Goal: Information Seeking & Learning: Check status

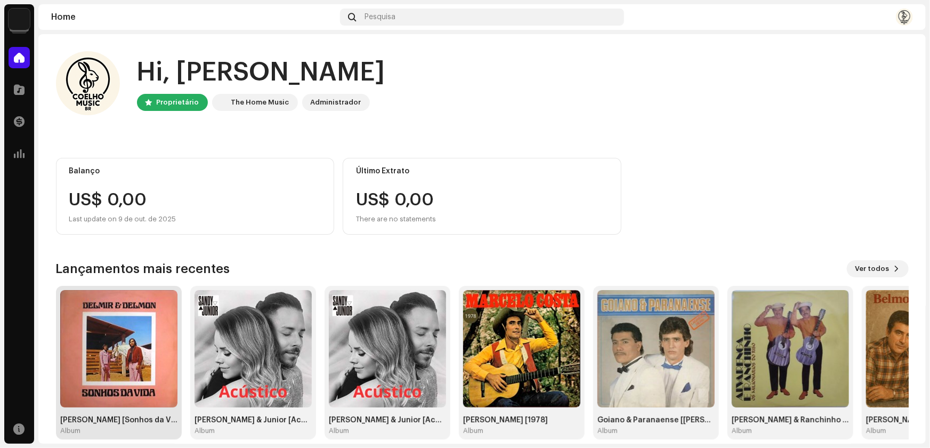
click at [122, 373] on img at bounding box center [118, 348] width 117 height 117
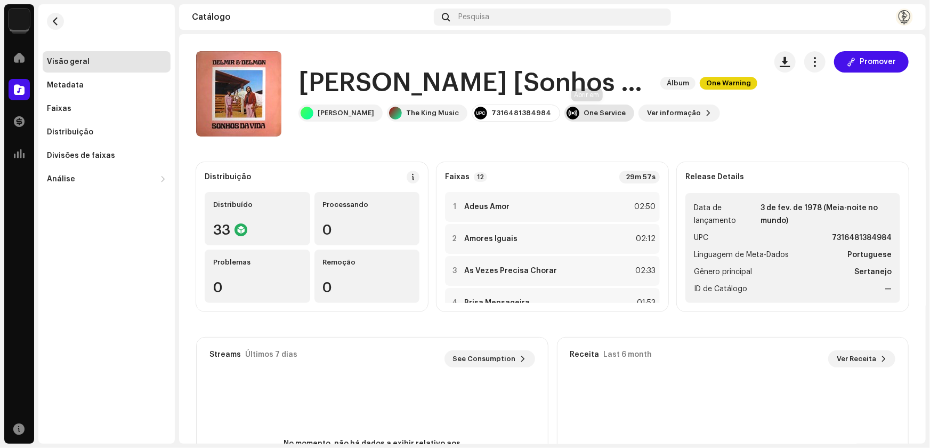
click at [584, 112] on div "One Service" at bounding box center [605, 113] width 42 height 9
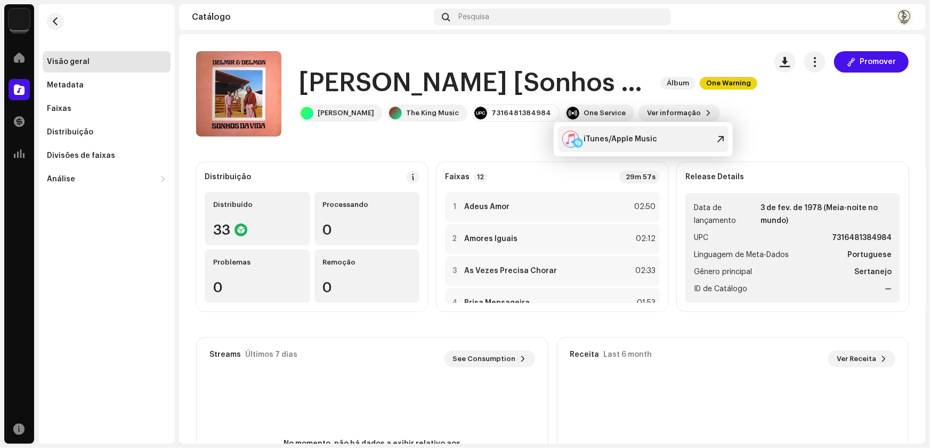
click at [603, 142] on div "iTunes/Apple Music" at bounding box center [621, 139] width 74 height 9
click at [19, 54] on span at bounding box center [19, 57] width 11 height 9
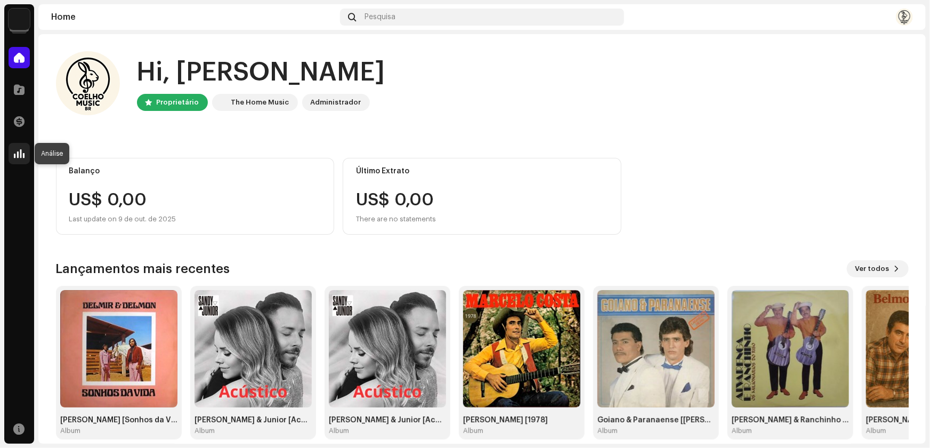
click at [18, 156] on span at bounding box center [19, 153] width 11 height 9
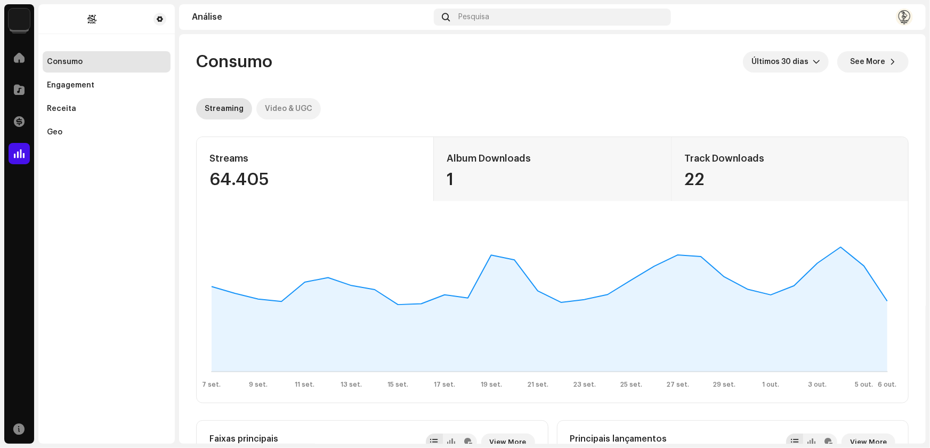
click at [305, 111] on div "Video & UGC" at bounding box center [288, 108] width 47 height 21
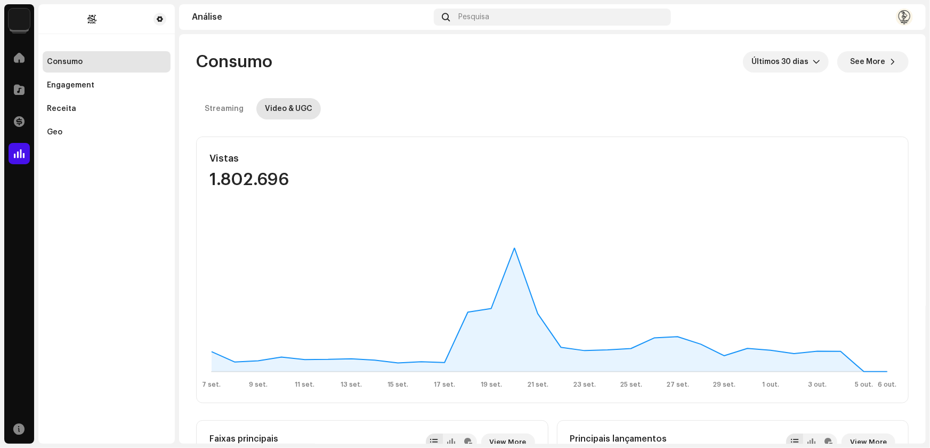
click at [903, 20] on img at bounding box center [904, 17] width 17 height 17
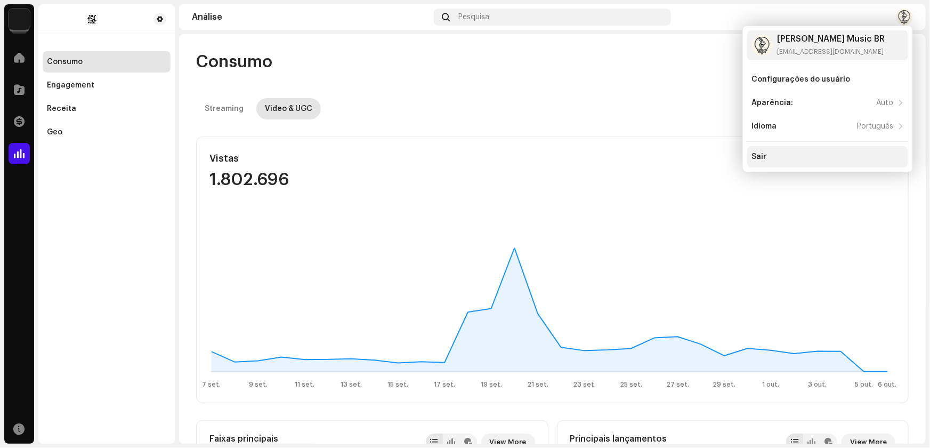
click at [760, 155] on div "Sair" at bounding box center [759, 156] width 15 height 9
